Goal: Task Accomplishment & Management: Complete application form

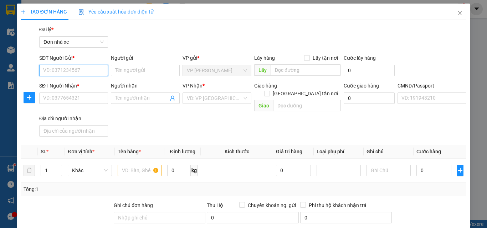
click at [76, 74] on input "SĐT Người Gửi *" at bounding box center [73, 70] width 69 height 11
type input "0914656797"
click at [91, 83] on div "0914656797 - [PERSON_NAME]" at bounding box center [78, 85] width 70 height 8
type input "VINH"
type input "0947379994"
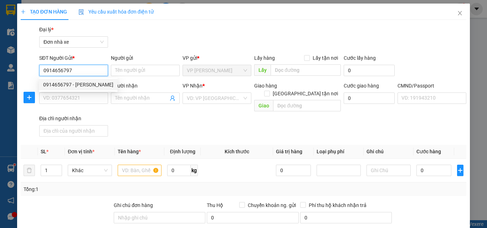
type input "LONG"
type input "036094010418 [PERSON_NAME] XÓM 7 [PERSON_NAME]"
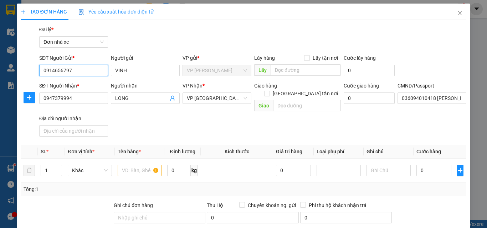
type input "0914656797"
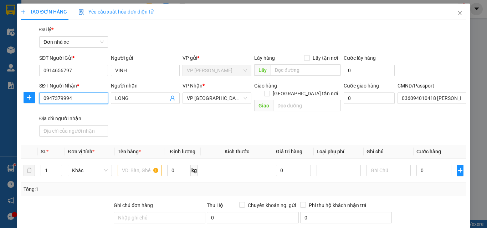
click at [96, 98] on input "0947379994" at bounding box center [73, 98] width 69 height 11
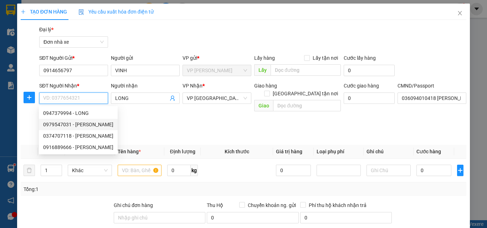
click at [111, 124] on div "0979547031 - [PERSON_NAME]" at bounding box center [78, 125] width 70 height 8
type input "0979547031"
type input "[PERSON_NAME]"
type input "036200004083 NG QUANG HUY 257 T.H ĐẠO"
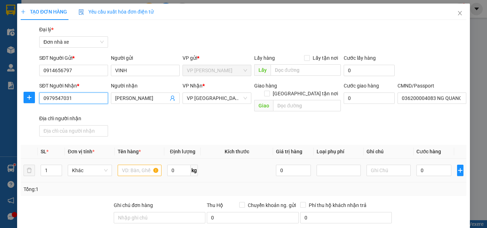
type input "0979547031"
click at [143, 166] on input "text" at bounding box center [140, 170] width 44 height 11
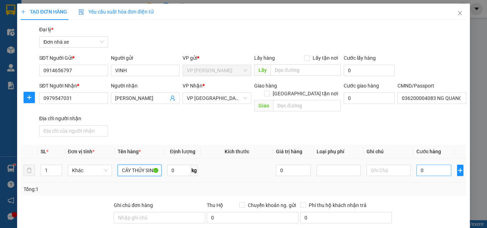
type input "CÂY THỦY SINH"
type input "2"
type input "25"
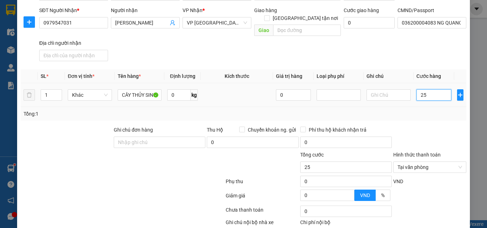
scroll to position [112, 0]
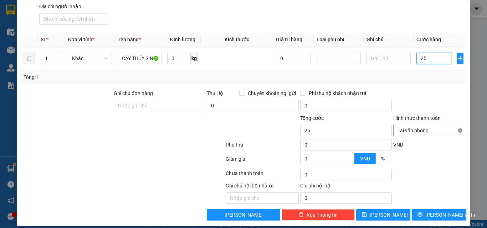
type input "25"
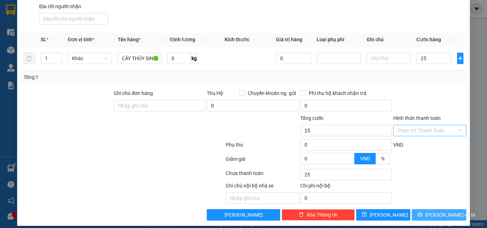
click at [439, 211] on span "[PERSON_NAME] và In" at bounding box center [450, 215] width 50 height 8
type input "25.000"
